Goal: Task Accomplishment & Management: Complete application form

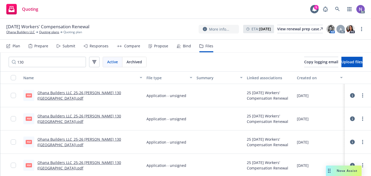
scroll to position [1, 0]
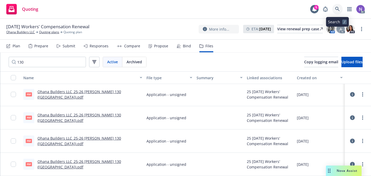
click at [339, 10] on icon at bounding box center [337, 9] width 4 height 4
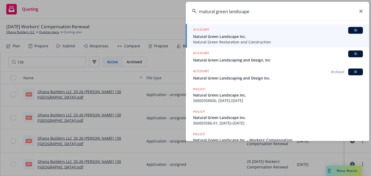
type input "matural green landscape"
click at [250, 40] on span "Natural Green Restoration and Construction" at bounding box center [278, 41] width 170 height 5
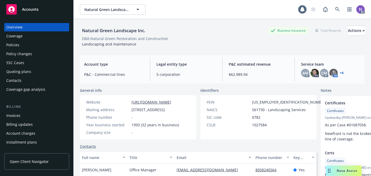
click at [53, 68] on div "Quoting plans" at bounding box center [36, 72] width 61 height 8
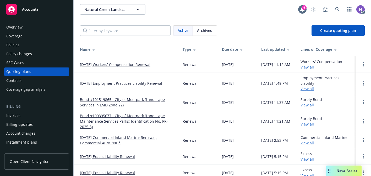
click at [113, 66] on link "11/05/25 Workers' Compensation Renewal" at bounding box center [115, 64] width 70 height 5
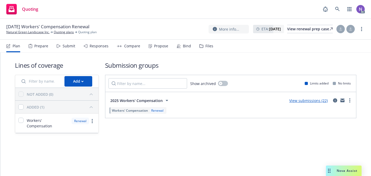
click at [41, 42] on div "Prepare" at bounding box center [39, 46] width 20 height 13
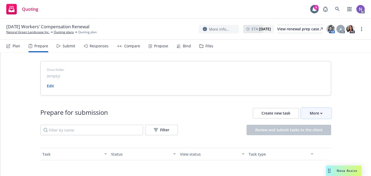
click at [326, 108] on button "More" at bounding box center [316, 113] width 30 height 10
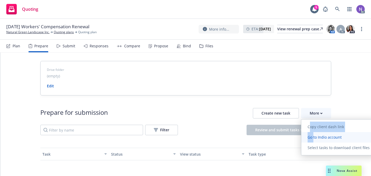
drag, startPoint x: 309, startPoint y: 125, endPoint x: 313, endPoint y: 138, distance: 14.2
click at [313, 138] on div "Copy client dash link Go to Indio account Select tasks to download client files" at bounding box center [338, 137] width 75 height 31
click at [313, 138] on span "Go to Indio account" at bounding box center [324, 137] width 47 height 5
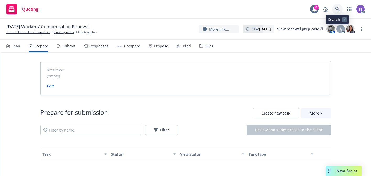
click at [338, 10] on icon at bounding box center [337, 9] width 4 height 4
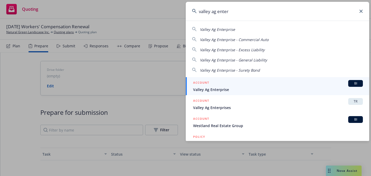
type input "valley ag enter"
click at [221, 91] on span "Valley Ag Enterprise" at bounding box center [278, 89] width 170 height 5
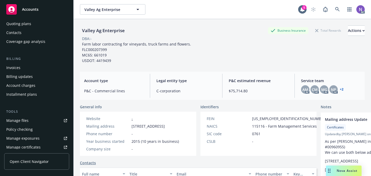
scroll to position [65, 0]
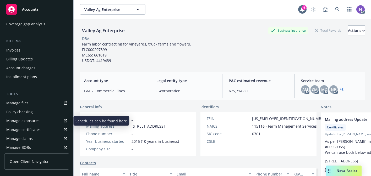
click at [40, 119] on link "Manage exposures" at bounding box center [36, 121] width 65 height 8
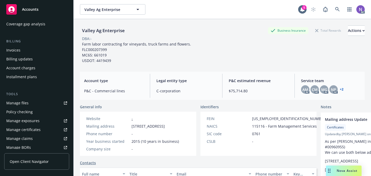
scroll to position [0, 0]
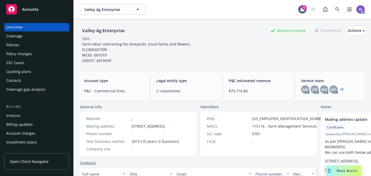
click at [43, 57] on div "Policy changes" at bounding box center [36, 54] width 61 height 8
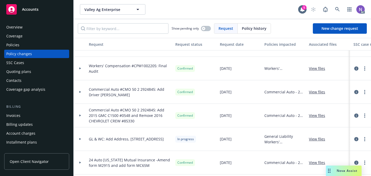
scroll to position [22, 0]
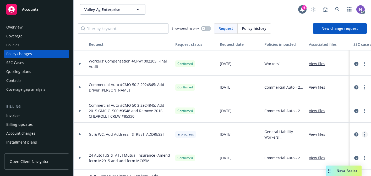
click at [365, 133] on icon "more" at bounding box center [364, 135] width 1 height 4
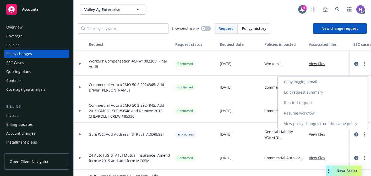
click at [339, 114] on link "Resume workflow" at bounding box center [323, 113] width 90 height 10
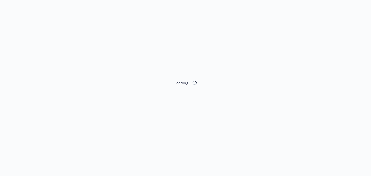
select select "ACCEPTED"
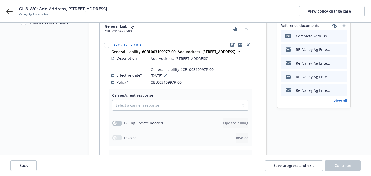
scroll to position [51, 0]
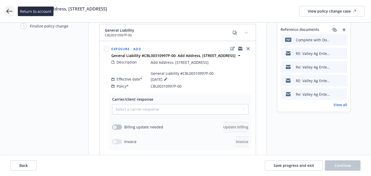
click at [9, 10] on icon at bounding box center [9, 11] width 6 height 6
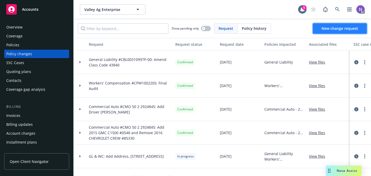
click at [318, 24] on link "New change request" at bounding box center [340, 28] width 54 height 10
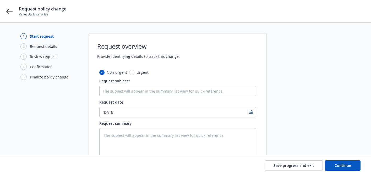
click at [156, 97] on div "Non-urgent Urgent Request subject* Request date 10/14/2025 Request summary This…" at bounding box center [177, 129] width 157 height 118
click at [156, 93] on input "Request subject*" at bounding box center [177, 91] width 157 height 10
paste input "Valley Ag Enterprise - Commercial Auto #CMO 50 3 2924845: Update Renewal Covera…"
type textarea "x"
type input "Valley Ag Enterprise - Commercial Auto #CMO 50 3 2924845: Update Renewal Covera…"
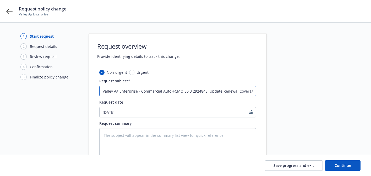
drag, startPoint x: 140, startPoint y: 91, endPoint x: 89, endPoint y: 88, distance: 51.1
click at [89, 88] on div "Non-urgent Urgent Request subject* Valley Ag Enterprise - Commercial Auto #CMO …" at bounding box center [178, 133] width 178 height 126
type textarea "x"
type input "Commercial Auto #CMO 50 3 2924845: Update Renewal Coverages"
click at [152, 91] on input "Commercial Auto #CMO 50 3 2924845: Update Renewal Coverages" at bounding box center [177, 91] width 157 height 10
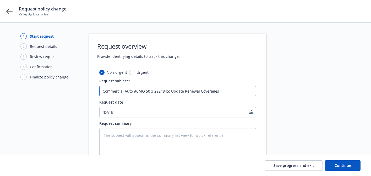
type textarea "x"
type input "Commercial Auto #CMO 50 2924845: Update Renewal Coverages"
type textarea "x"
type input "Commercial Auto #CMO 50 2 2924845: Update Renewal Coverages"
drag, startPoint x: 218, startPoint y: 90, endPoint x: 170, endPoint y: 89, distance: 47.9
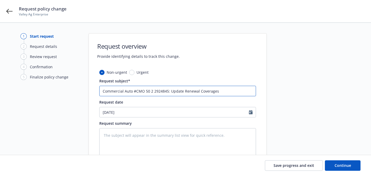
click at [170, 89] on input "Commercial Auto #CMO 50 2 2924845: Update Renewal Coverages" at bounding box center [177, 91] width 157 height 10
type textarea "x"
type input "Commercial Auto #CMO 50 2 2924845:"
type textarea "x"
type input "Commercial Auto #CMO 50 2 2924845: V"
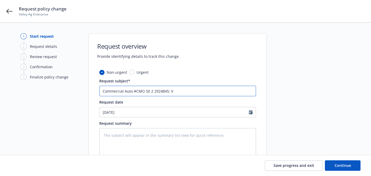
type textarea "x"
type input "Commercial Auto #CMO 50 2 2924845: Ve"
type textarea "x"
type input "Commercial Auto #CMO 50 2 2924845: Veh"
type textarea "x"
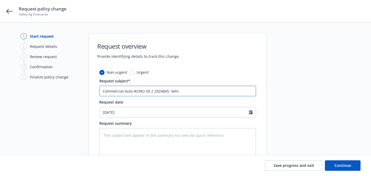
type input "Commercial Auto #CMO 50 2 2924845: Vehic"
type textarea "x"
type input "Commercial Auto #CMO 50 2 2924845: Vehicl"
type textarea "x"
type input "Commercial Auto #CMO 50 2 2924845: Vehicle"
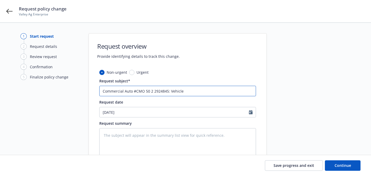
type textarea "x"
type input "Commercial Auto #CMO 50 2 2924845: Vehicle"
type textarea "x"
type input "Commercial Auto #CMO 50 2 2924845: Vehicle a"
type textarea "x"
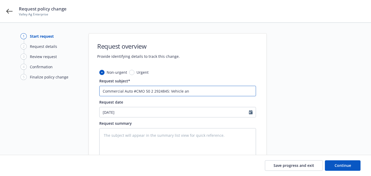
type input "Commercial Auto #CMO 50 2 2924845: Vehicle and"
type textarea "x"
type input "Commercial Auto #CMO 50 2 2924845: Vehicle and"
type textarea "x"
type input "Commercial Auto #CMO 50 2 2924845: Vehicle and D"
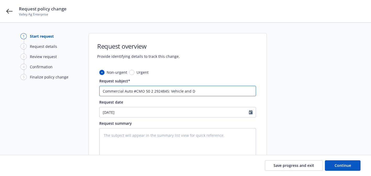
type textarea "x"
type input "Commercial Auto #CMO 50 2 2924845: Vehicle and Di"
type textarea "x"
type input "Commercial Auto #CMO 50 2 2924845: Vehicle and D"
type textarea "x"
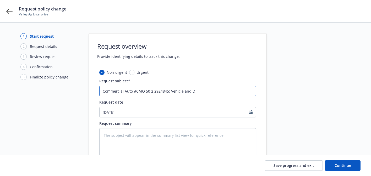
type input "Commercial Auto #CMO 50 2 2924845: Vehicle and Dr"
type textarea "x"
type input "Commercial Auto #CMO 50 2 2924845: Vehicle and Dri"
type textarea "x"
type input "Commercial Auto #CMO 50 2 2924845: Vehicle and Driv"
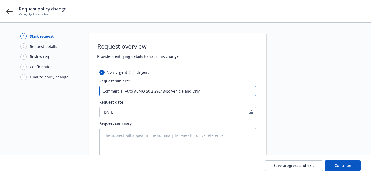
type textarea "x"
type input "Commercial Auto #CMO 50 2 2924845: Vehicle and Drive"
type textarea "x"
type input "Commercial Auto #CMO 50 2 2924845: Vehicle and Driver"
type textarea "x"
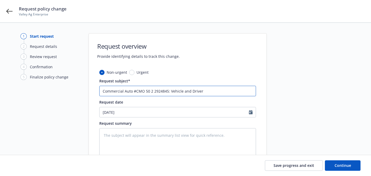
type input "Commercial Auto #CMO 50 2 2924845: Vehicle and Driver"
type textarea "x"
type input "Commercial Auto #CMO 50 2 2924845: Vehicle and Driver"
type textarea "x"
type input "Commercial Auto #CMO 50 2 2924845: Vehicle and Drive"
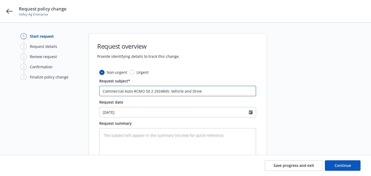
type textarea "x"
type input "Commercial Auto #CMO 50 2 2924845: Vehicle and Driv"
type textarea "x"
type input "Commercial Auto #CMO 50 2 2924845: Vehicle and Dri"
type textarea "x"
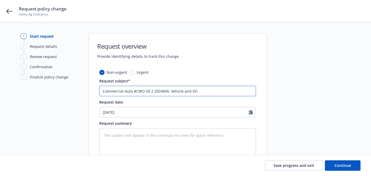
type input "Commercial Auto #CMO 50 2 2924845: Vehicle and Dr"
type textarea "x"
type input "Commercial Auto #CMO 50 2 2924845: Vehicle and D"
type textarea "x"
type input "Commercial Auto #CMO 50 2 2924845: Vehicle and"
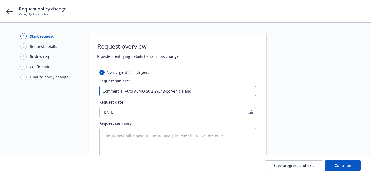
type textarea "x"
type input "Commercial Auto #CMO 50 2 2924845: Vehicle and"
type textarea "x"
type input "Commercial Auto #CMO 50 2 2924845: Vehicle an"
type textarea "x"
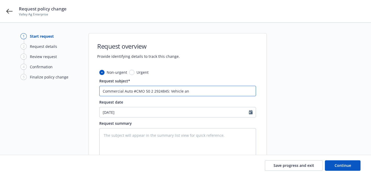
type input "Commercial Auto #CMO 50 2 2924845: Vehicle a"
type textarea "x"
type input "Commercial Auto #CMO 50 2 2924845: Vehicle"
type textarea "x"
type input "Commercial Auto #CMO 50 2 2924845: Vehicle"
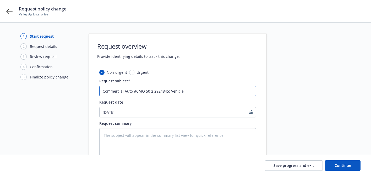
type textarea "x"
type input "Commercial Auto #CMO 50 2 2924845: Vehicl"
type textarea "x"
type input "Commercial Auto #CMO 50 2 2924845: Vehic"
type textarea "x"
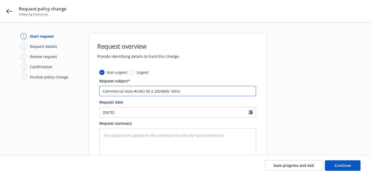
type input "Commercial Auto #CMO 50 2 2924845: Vehi"
type textarea "x"
type input "Commercial Auto #CMO 50 2 2924845: Veh"
type textarea "x"
type input "Commercial Auto #CMO 50 2 2924845: Ve"
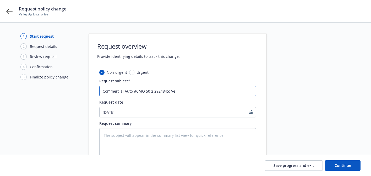
type textarea "x"
type input "Commercial Auto #CMO 50 2 2924845: V"
type textarea "x"
type input "Commercial Auto #CMO 50 2 2924845:"
type textarea "x"
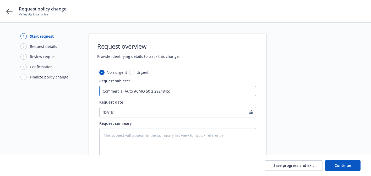
type input "Commercial Auto #CMO 50 2 2924845: R"
type textarea "x"
type input "Commercial Auto #CMO 50 2 2924845: Re"
type textarea "x"
type input "Commercial Auto #CMO 50 2 2924845: Rem"
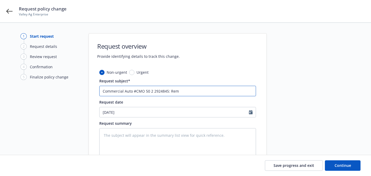
type textarea "x"
type input "Commercial Auto #CMO 50 2 2924845: Remo"
type textarea "x"
type input "Commercial Auto #CMO 50 2 2924845: Remov"
type textarea "x"
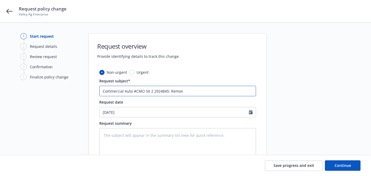
type input "Commercial Auto #CMO 50 2 2924845: Remove"
type textarea "x"
type input "Commercial Auto #CMO 50 2 2924845: Remove"
type textarea "x"
type input "Commercial Auto #CMO 50 2 2924845: Remove V"
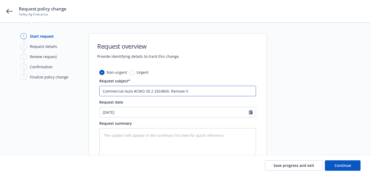
type textarea "x"
type input "Commercial Auto #CMO 50 2 2924845: Remove Ve"
type textarea "x"
type input "Commercial Auto #CMO 50 2 2924845: Remove Veh"
type textarea "x"
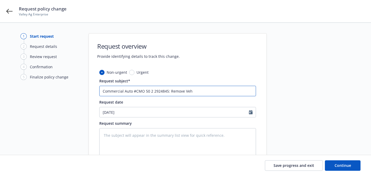
type input "Commercial Auto #CMO 50 2 2924845: Remove Vehi"
type textarea "x"
type input "Commercial Auto #CMO 50 2 2924845: Remove Vehic"
type textarea "x"
type input "Commercial Auto #CMO 50 2 2924845: Remove Vehicl"
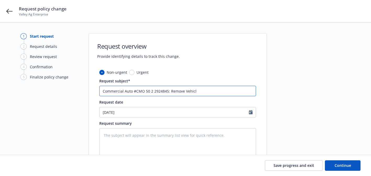
type textarea "x"
type input "Commercial Auto #CMO 50 2 2924845: Remove Vehicle"
type textarea "x"
type input "Commercial Auto #CMO 50 2 2924845: Remove Vehicles"
type textarea "x"
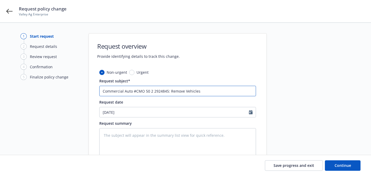
type input "Commercial Auto #CMO 50 2 2924845: Remove Vehicles"
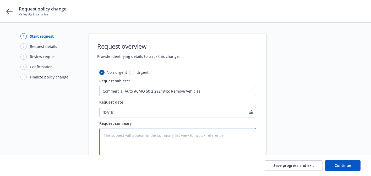
click at [164, 132] on textarea at bounding box center [177, 143] width 157 height 31
paste textarea "Remove: 2015 GMC, #1GTR1UEC2FZ220548 2020 Chevrolet Sierra, #1GT49REY7LF281127 …"
type textarea "x"
type textarea "Remove: 2015 GMC, #1GTR1UEC2FZ220548 2020 Chevrolet Sierra, #1GT49REY7LF281127 …"
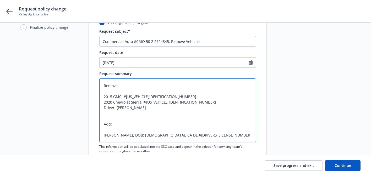
scroll to position [54, 0]
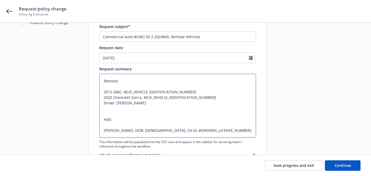
click at [111, 85] on textarea "Remove: 2015 GMC, #1GTR1UEC2FZ220548 2020 Chevrolet Sierra, #1GT49REY7LF281127 …" at bounding box center [177, 106] width 157 height 64
type textarea "x"
type textarea "Remove: 2015 GMC, #1GTR1UEC2FZ220548 2020 Chevrolet Sierra, #1GT49REY7LF281127 …"
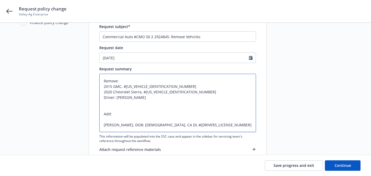
click at [109, 120] on textarea "Remove: 2015 GMC, #1GTR1UEC2FZ220548 2020 Chevrolet Sierra, #1GT49REY7LF281127 …" at bounding box center [177, 103] width 157 height 58
type textarea "x"
type textarea "Remove: 2015 GMC, #1GTR1UEC2FZ220548 2020 Chevrolet Sierra, #1GT49REY7LF281127 …"
type textarea "x"
type textarea "Remove: 2015 GMC, #1GTR1UEC2FZ220548 2020 Chevrolet Sierra, #1GT49REY7LF281127 …"
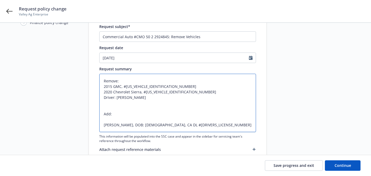
type textarea "x"
type textarea "Remove: 2015 GMC, #1GTR1UEC2FZ220548 2020 Chevrolet Sierra, #1GT49REY7LF281127 …"
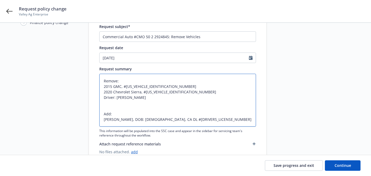
click at [103, 120] on textarea "Remove: 2015 GMC, #1GTR1UEC2FZ220548 2020 Chevrolet Sierra, #1GT49REY7LF281127 …" at bounding box center [177, 100] width 157 height 53
type textarea "x"
type textarea "Remove: 2015 GMC, #1GTR1UEC2FZ220548 2020 Chevrolet Sierra, #1GT49REY7LF281127 …"
type textarea "x"
type textarea "Remove: 2015 GMC, #1GTR1UEC2FZ220548 2020 Chevrolet Sierra, #1GT49REY7LF281127 …"
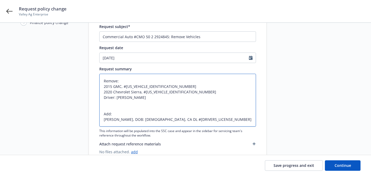
type textarea "x"
type textarea "Remove: 2015 GMC, #1GTR1UEC2FZ220548 2020 Chevrolet Sierra, #1GT49REY7LF281127 …"
type textarea "x"
type textarea "Remove: 2015 GMC, #1GTR1UEC2FZ220548 2020 Chevrolet Sierra, #1GT49REY7LF281127 …"
type textarea "x"
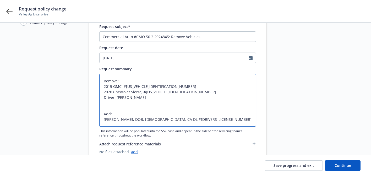
type textarea "Remove: 2015 GMC, #1GTR1UEC2FZ220548 2020 Chevrolet Sierra, #1GT49REY7LF281127 …"
type textarea "x"
type textarea "Remove: 2015 GMC, #1GTR1UEC2FZ220548 2020 Chevrolet Sierra, #1GT49REY7LF281127 …"
type textarea "x"
type textarea "Remove: 2015 GMC, #1GTR1UEC2FZ220548 2020 Chevrolet Sierra, #1GT49REY7LF281127 …"
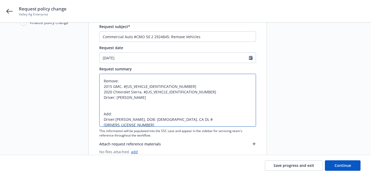
type textarea "x"
drag, startPoint x: 163, startPoint y: 86, endPoint x: 154, endPoint y: 85, distance: 8.5
click at [154, 85] on textarea "Remove: 2015 GMC, #1GTR1UEC2FZ220548 2020 Chevrolet Sierra, #1GT49REY7LF281127 …" at bounding box center [177, 100] width 157 height 53
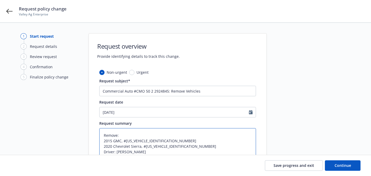
type textarea "Remove: 2015 GMC, #1GTR1UEC2FZ220548 2020 Chevrolet Sierra, #1GT49REY7LF281127 …"
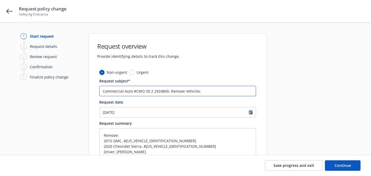
click at [221, 86] on input "Commercial Auto #CMO 50 2 2924845: Remove Vehicles" at bounding box center [177, 91] width 157 height 10
click at [221, 90] on input "Commercial Auto #CMO 50 2 2924845: Remove Vehicles" at bounding box center [177, 91] width 157 height 10
type textarea "x"
type input "Commercial Auto #CMO 50 2 2924845: Remove Vehicles 2"
type textarea "x"
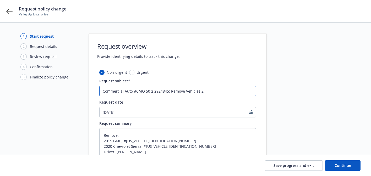
type input "Commercial Auto #CMO 50 2 2924845: Remove Vehicles 20"
type textarea "x"
type input "Commercial Auto #CMO 50 2 2924845: Remove Vehicles 201"
type textarea "x"
type input "Commercial Auto #CMO 50 2 2924845: Remove Vehicles 2015"
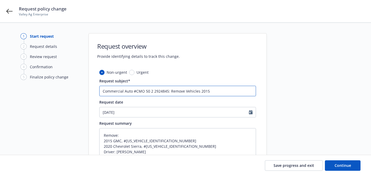
type textarea "x"
type input "Commercial Auto #CMO 50 2 2924845: Remove Vehicles 2015"
type textarea "x"
type input "Commercial Auto #CMO 50 2 2924845: Remove Vehicles 2015 G"
type textarea "x"
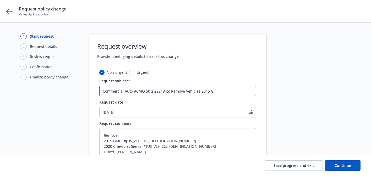
type input "Commercial Auto #CMO 50 2 2924845: Remove Vehicles 2015 GM"
type textarea "x"
type input "Commercial Auto #CMO 50 2 2924845: Remove Vehicles 2015 GMC"
type textarea "x"
type input "Commercial Auto #CMO 50 2 2924845: Remove Vehicles 2015 GMC"
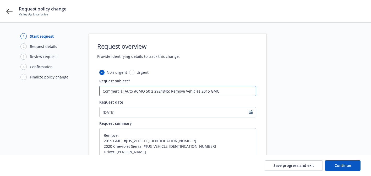
type textarea "x"
type input "Commercial Auto #CMO 50 2 2924845: Remove Vehicles 2015 GMC ("
type textarea "x"
type input "Commercial Auto #CMO 50 2 2924845: Remove Vehicles 2015 GMC (#"
paste input "0548"
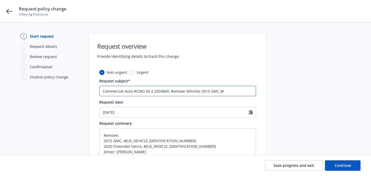
type textarea "x"
type input "Commercial Auto #CMO 50 2 2924845: Remove Vehicles 2015 GMC (#0548"
type textarea "x"
type input "Commercial Auto #CMO 50 2 2924845: Remove Vehicles 2015 GMC (#0548)"
type textarea "x"
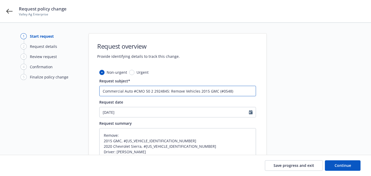
type input "Commercial Auto #CMO 50 2 2924845: Remove Vehicles 2015 GMC (#0548),"
type textarea "x"
type input "Commercial Auto #CMO 50 2 2924845: Remove Vehicles 2015 GMC (#0548),"
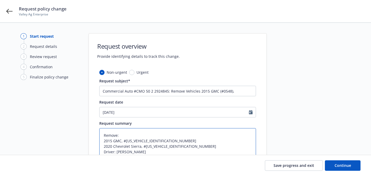
drag, startPoint x: 184, startPoint y: 146, endPoint x: 173, endPoint y: 145, distance: 11.5
click at [173, 145] on textarea "Remove: 2015 GMC, #1GTR1UEC2FZ220548 2020 Chevrolet Sierra, #1GT49REY7LF281127 …" at bounding box center [177, 154] width 157 height 53
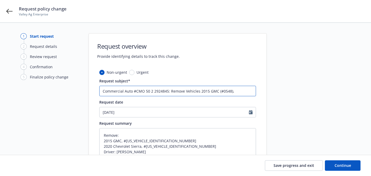
click at [240, 93] on input "Commercial Auto #CMO 50 2 2924845: Remove Vehicles 2015 GMC (#0548)," at bounding box center [177, 91] width 157 height 10
type textarea "x"
type input "Commercial Auto #CMO 50 2 2924845: Remove Vehicles 2015 GMC (#0548), 2"
type textarea "x"
type input "Commercial Auto #CMO 50 2 2924845: Remove Vehicles 2015 GMC (#0548), 20"
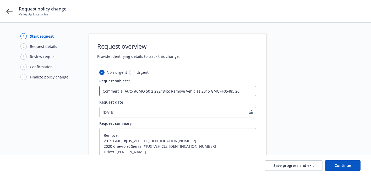
type textarea "x"
type input "Commercial Auto #CMO 50 2 2924845: Remove Vehicles 2015 GMC (#0548), 202"
type textarea "x"
type input "Commercial Auto #CMO 50 2 2924845: Remove Vehicles 2015 GMC (#0548), 2020"
type textarea "x"
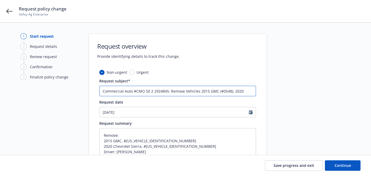
type input "Commercial Auto #CMO 50 2 2924845: Remove Vehicles 2015 GMC (#0548), 2020"
type textarea "x"
type input "Commercial Auto #CMO 50 2 2924845: Remove Vehicles 2015 GMC (#0548), 2020 C"
type textarea "x"
type input "Commercial Auto #CMO 50 2 2924845: Remove Vehicles 2015 GMC (#0548), 2020 Ch"
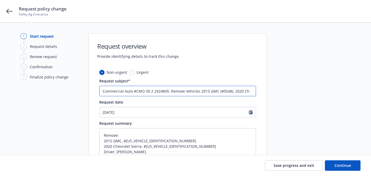
click at [193, 90] on input "Commercial Auto #CMO 50 2 2924845: Remove Vehicles 2015 GMC (#0548), 2020 Ch" at bounding box center [177, 91] width 157 height 10
type textarea "x"
type input "Commercial Auto #CMO 50 2 2924845: Remove 2015 GMC (#0548), 2020 Ch"
click at [240, 93] on input "Commercial Auto #CMO 50 2 2924845: Remove 2015 GMC (#0548), 2020 Ch" at bounding box center [177, 91] width 157 height 10
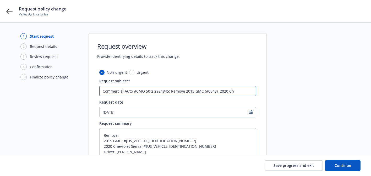
type textarea "x"
type input "Commercial Auto #CMO 50 2 2924845: Remove 2015 GMC (#0548), 2020 Che"
type textarea "x"
type input "Commercial Auto #CMO 50 2 2924845: Remove 2015 GMC (#0548), 2020 Chev"
type textarea "x"
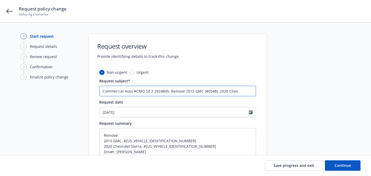
type input "Commercial Auto #CMO 50 2 2924845: Remove 2015 GMC (#0548), 2020 Chevr"
type textarea "x"
type input "Commercial Auto #CMO 50 2 2924845: Remove 2015 GMC (#0548), 2020 Chevro"
type textarea "x"
paste input "1127"
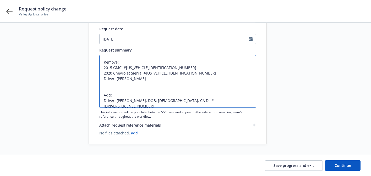
drag, startPoint x: 140, startPoint y: 101, endPoint x: 116, endPoint y: 102, distance: 24.1
click at [116, 102] on textarea "Remove: 2015 GMC, #1GTR1UEC2FZ220548 2020 Chevrolet Sierra, #1GT49REY7LF281127 …" at bounding box center [177, 81] width 157 height 53
click at [142, 101] on textarea "Remove: 2015 GMC, #1GTR1UEC2FZ220548 2020 Chevrolet Sierra, #1GT49REY7LF281127 …" at bounding box center [177, 81] width 157 height 53
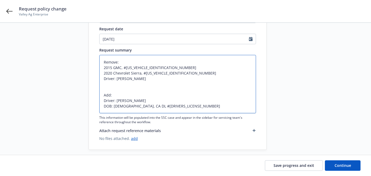
click at [135, 107] on textarea "Remove: 2015 GMC, #1GTR1UEC2FZ220548 2020 Chevrolet Sierra, #1GT49REY7LF281127 …" at bounding box center [177, 84] width 157 height 58
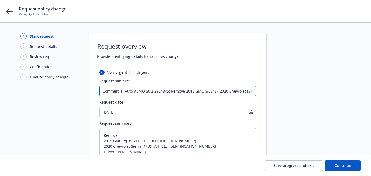
scroll to position [0, 63]
drag, startPoint x: 242, startPoint y: 91, endPoint x: 316, endPoint y: 103, distance: 74.5
click at [316, 103] on div "1 Start request 2 Request details 3 Review request 4 Confirmation 5 Finalize po…" at bounding box center [185, 131] width 358 height 196
click at [252, 94] on input "Commercial Auto #CMO 50 2 2924845: Remove 2015 GMC (#0548), 2020 Chevrolet (#11…" at bounding box center [177, 91] width 157 height 10
paste input "Ismael Ortega"
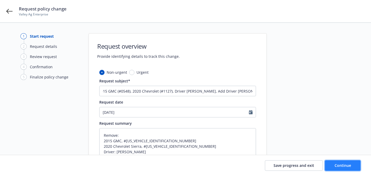
scroll to position [0, 0]
click at [332, 167] on button "Continue" at bounding box center [343, 166] width 36 height 10
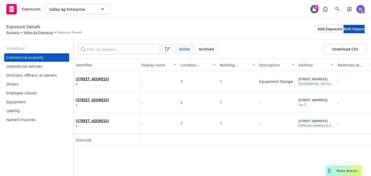
click at [55, 69] on div "Commercial vehicles" at bounding box center [36, 66] width 61 height 8
